Goal: Find specific page/section: Find specific page/section

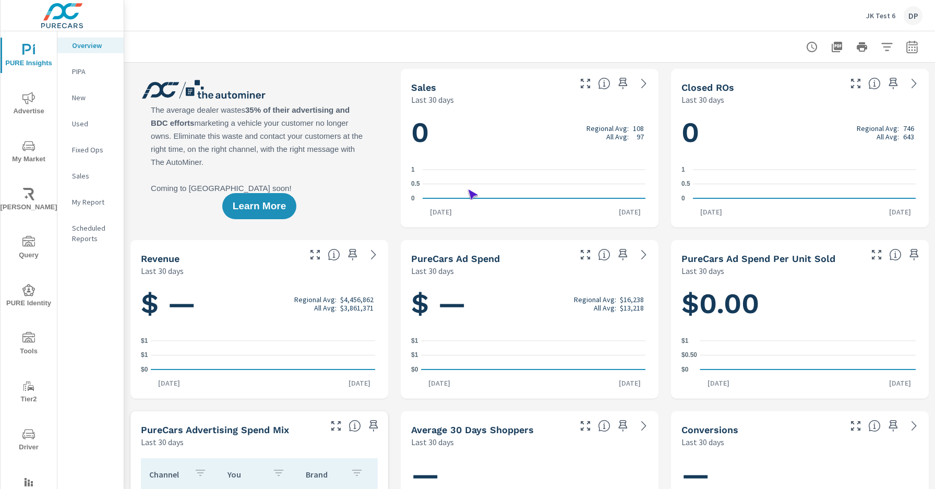
scroll to position [1, 0]
click at [27, 440] on span "Driver" at bounding box center [29, 441] width 50 height 26
